Goal: Task Accomplishment & Management: Manage account settings

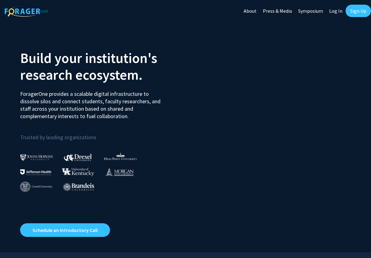
click at [338, 12] on link "Log In" at bounding box center [336, 11] width 20 height 22
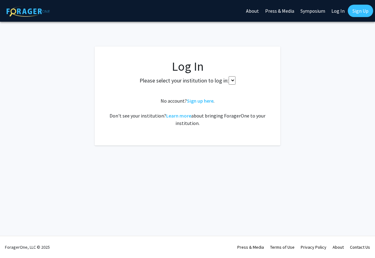
select select
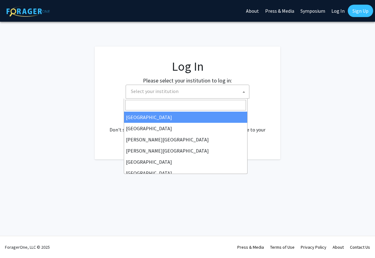
click at [181, 90] on span "Select your institution" at bounding box center [188, 91] width 121 height 13
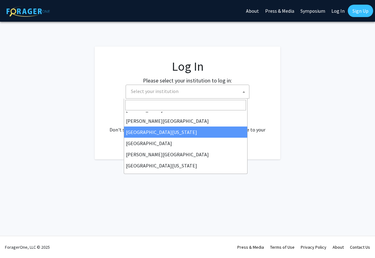
scroll to position [191, 0]
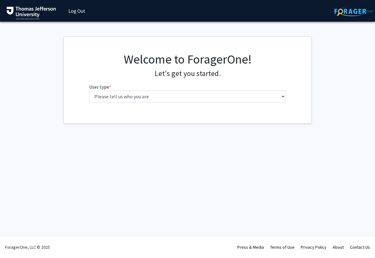
click at [101, 87] on label "User type * required" at bounding box center [100, 86] width 22 height 7
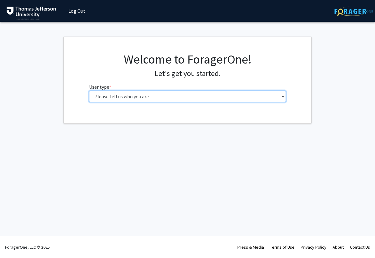
click at [101, 90] on select "Please tell us who you are Undergraduate Student Master's Student Doctoral Cand…" at bounding box center [187, 96] width 197 height 12
click at [89, 90] on select "Please tell us who you are Undergraduate Student Master's Student Doctoral Cand…" at bounding box center [187, 96] width 197 height 12
select select "3: doc"
click option "Doctoral Candidate (PhD, MD, DMD, PharmD, etc.)" at bounding box center [0, 0] width 0 height 0
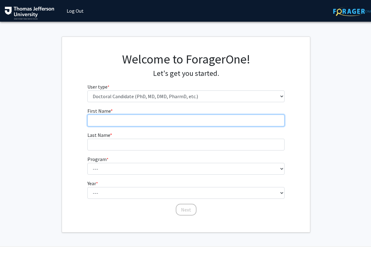
click at [130, 122] on input "First Name * required" at bounding box center [185, 121] width 197 height 12
type input "[PERSON_NAME]"
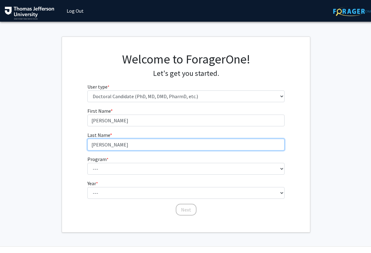
type input "[PERSON_NAME]"
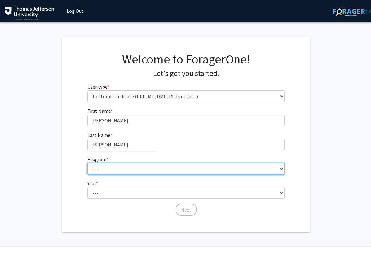
click at [87, 163] on select "--- Accelerated 3+3 BS in Health Sciences/Doctor of [MEDICAL_DATA] Accelerated …" at bounding box center [185, 169] width 197 height 12
select select "35: 815"
click option "MD (Doctor of Medicine)" at bounding box center [0, 0] width 0 height 0
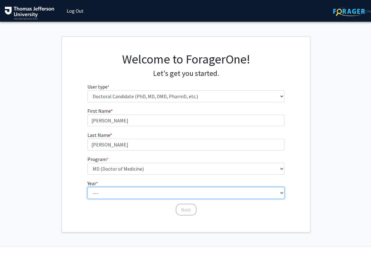
click at [87, 187] on select "--- First Year Second Year Third Year Fourth Year Fifth Year Sixth Year Seventh…" at bounding box center [185, 193] width 197 height 12
select select "3: third_year"
click option "Third Year" at bounding box center [0, 0] width 0 height 0
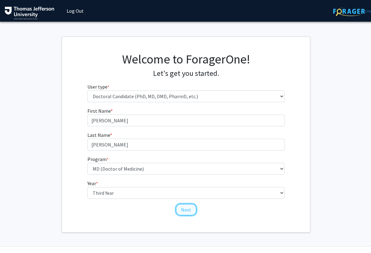
click at [190, 210] on button "Next" at bounding box center [186, 210] width 21 height 12
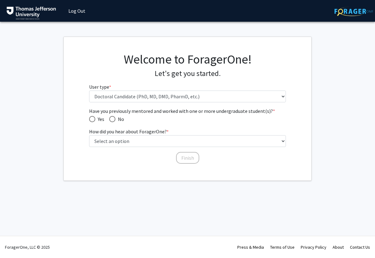
click at [93, 116] on span "Have you previously mentored and worked with one or more undergraduate student(…" at bounding box center [92, 119] width 6 height 6
click at [93, 116] on input "Yes" at bounding box center [92, 119] width 6 height 6
radio input "true"
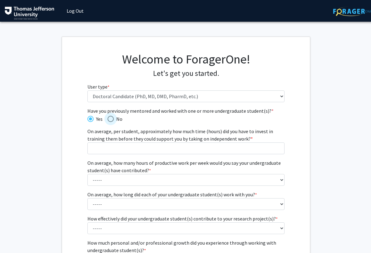
click at [112, 115] on label "No" at bounding box center [114, 118] width 15 height 7
click at [112, 116] on input "No" at bounding box center [110, 119] width 6 height 6
radio input "true"
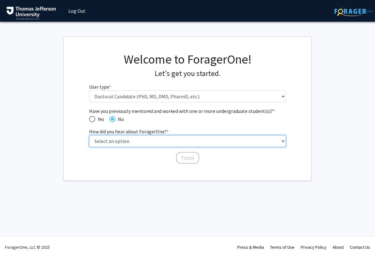
click at [89, 135] on select "Select an option Peer/student recommendation Faculty/staff recommendation Unive…" at bounding box center [187, 141] width 197 height 12
select select "5: other"
click option "Other" at bounding box center [0, 0] width 0 height 0
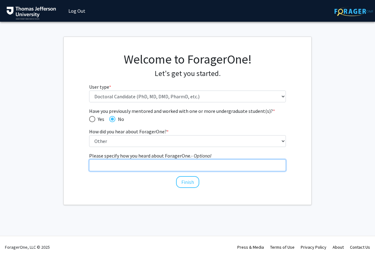
click at [129, 164] on input "Please specify how you heard about ForagerOne. - Optional" at bounding box center [187, 165] width 197 height 12
type input "Poster"
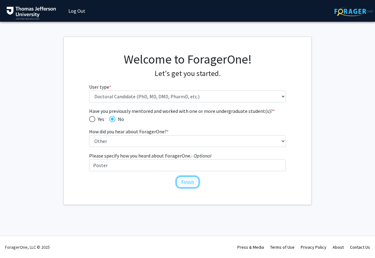
click at [186, 184] on button "Finish" at bounding box center [187, 182] width 23 height 12
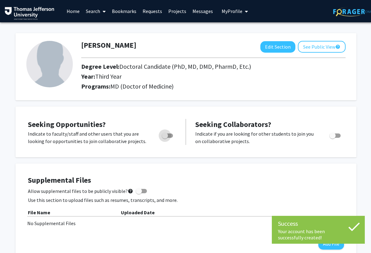
click at [167, 134] on span "Toggle" at bounding box center [165, 135] width 6 height 6
click at [165, 138] on input "Are you actively seeking opportunities?" at bounding box center [164, 138] width 0 height 0
checkbox input "true"
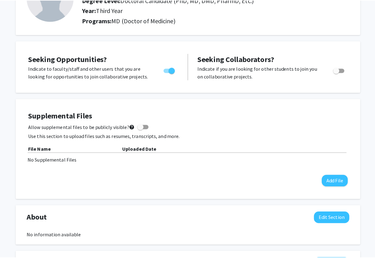
scroll to position [67, 0]
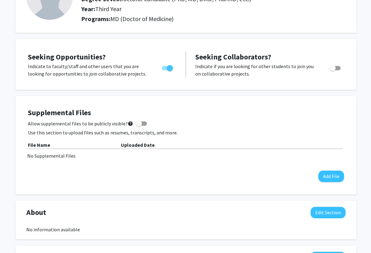
click at [141, 124] on span at bounding box center [141, 123] width 11 height 4
click at [139, 126] on input "Allow supplemental files to be publicly visible? help" at bounding box center [138, 126] width 0 height 0
checkbox input "true"
click at [329, 174] on button "Add File" at bounding box center [331, 176] width 26 height 11
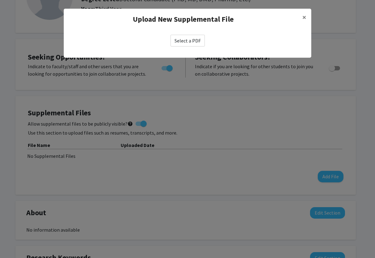
click at [190, 40] on label "Select a PDF" at bounding box center [188, 41] width 34 height 12
click at [0, 0] on input "Select a PDF" at bounding box center [0, 0] width 0 height 0
click at [193, 41] on label "Select a PDF" at bounding box center [188, 41] width 34 height 12
click at [0, 0] on input "Select a PDF" at bounding box center [0, 0] width 0 height 0
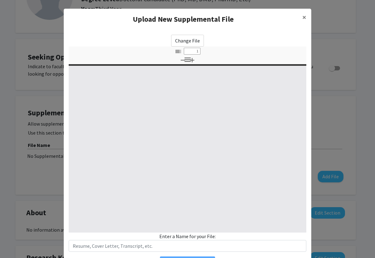
type input "0"
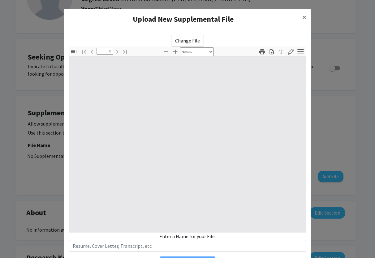
select select "auto"
type input "1"
select select "auto"
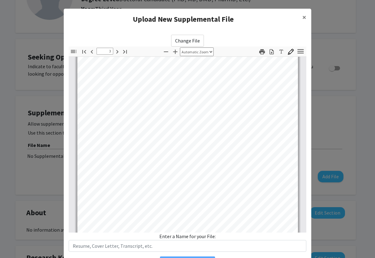
scroll to position [688, 0]
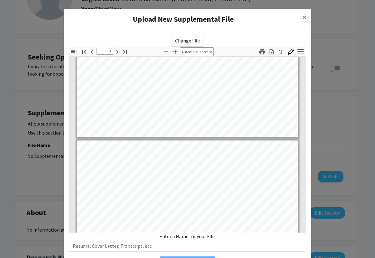
type input "4"
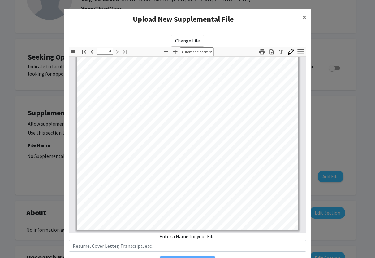
scroll to position [36, 0]
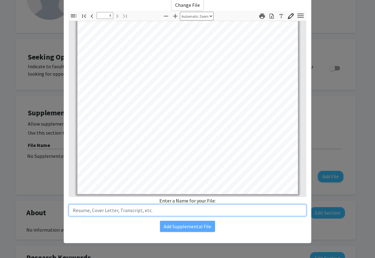
click at [151, 211] on input "text" at bounding box center [188, 210] width 238 height 12
type input "Resume"
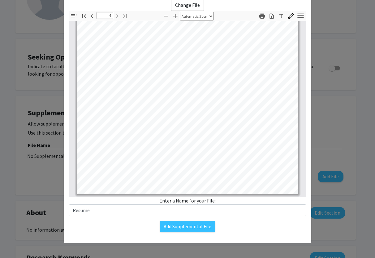
click at [111, 230] on div "Add Supplemental File" at bounding box center [188, 225] width 238 height 11
click at [184, 232] on div "Change File Thumbnails Document Outline Attachments Layers Current Outline Item…" at bounding box center [188, 115] width 248 height 242
click at [183, 228] on button "Add Supplemental File" at bounding box center [187, 225] width 55 height 11
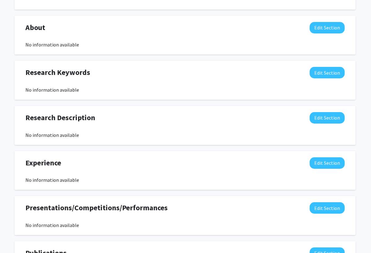
scroll to position [0, 1]
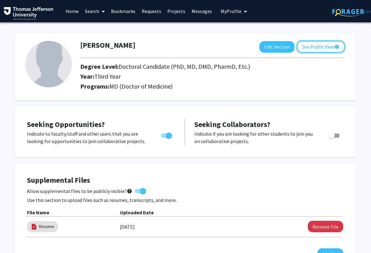
click at [319, 47] on button "See Public View help" at bounding box center [321, 47] width 48 height 12
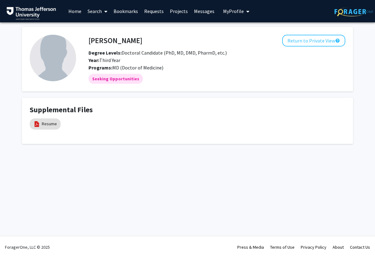
click at [94, 11] on link "Search" at bounding box center [98, 11] width 26 height 22
click at [99, 42] on span "Students" at bounding box center [104, 41] width 38 height 12
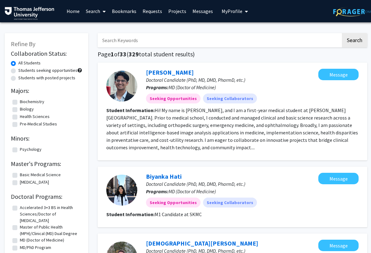
click at [132, 39] on input "Search Keywords" at bounding box center [219, 40] width 243 height 14
type input "Julie"
click at [341, 33] on button "Search" at bounding box center [353, 40] width 25 height 14
click at [100, 8] on link "Search" at bounding box center [96, 11] width 26 height 22
click at [101, 29] on span "Faculty/Staff" at bounding box center [106, 28] width 46 height 12
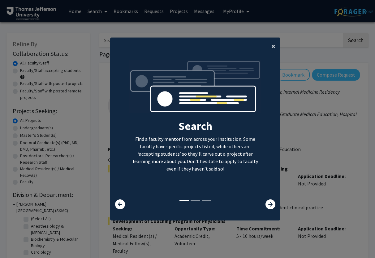
click at [271, 48] on span "×" at bounding box center [273, 46] width 4 height 10
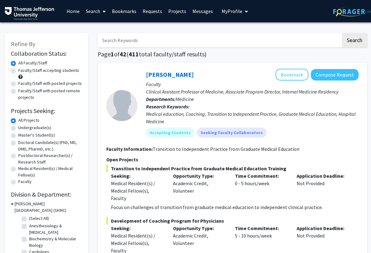
click at [35, 143] on label "Doctoral Candidate(s) (PhD, MD, DMD, PharmD, etc.)" at bounding box center [50, 145] width 64 height 13
click at [22, 143] on input "Doctoral Candidate(s) (PhD, MD, DMD, PharmD, etc.)" at bounding box center [20, 141] width 4 height 4
radio input "true"
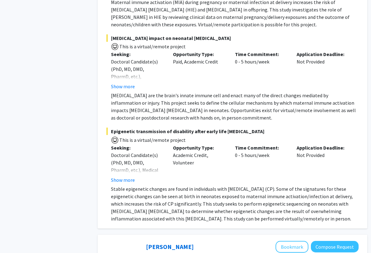
scroll to position [499, 0]
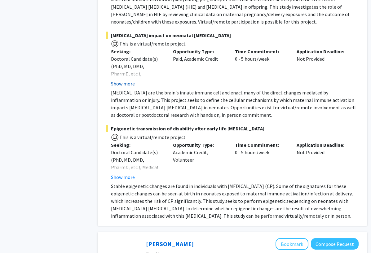
click at [131, 86] on button "Show more" at bounding box center [123, 83] width 24 height 7
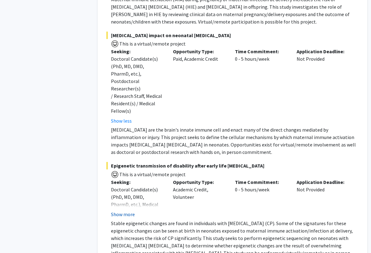
click at [119, 210] on button "Show more" at bounding box center [123, 213] width 24 height 7
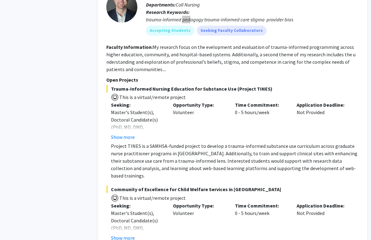
scroll to position [2187, 0]
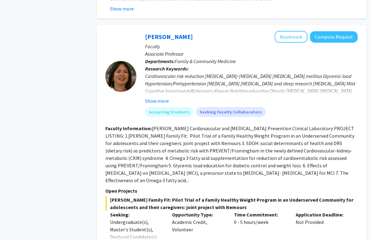
scroll to position [3340, 1]
